Goal: Task Accomplishment & Management: Manage account settings

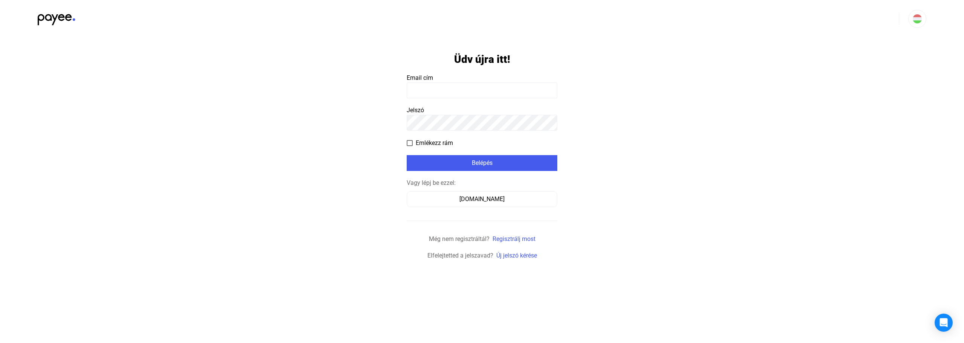
click at [417, 94] on input at bounding box center [482, 91] width 151 height 16
click at [423, 92] on input at bounding box center [482, 91] width 151 height 16
click at [285, 158] on app-form-template "Üdv újra itt! Email cím Jelszó Emlékezz rám Belépés Vagy lépj be ezzel: [DOMAIN…" at bounding box center [482, 149] width 964 height 223
click at [419, 92] on input at bounding box center [482, 91] width 151 height 16
click at [421, 88] on input at bounding box center [482, 91] width 151 height 16
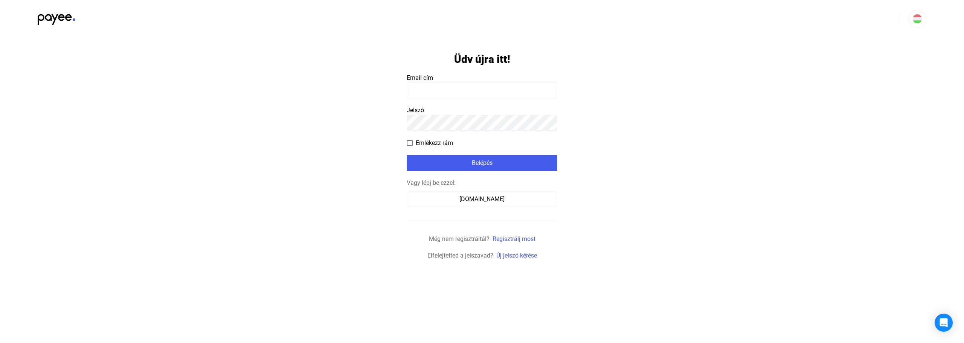
type input "**********"
click at [459, 160] on div "Belépés" at bounding box center [482, 163] width 146 height 9
